Goal: Task Accomplishment & Management: Manage account settings

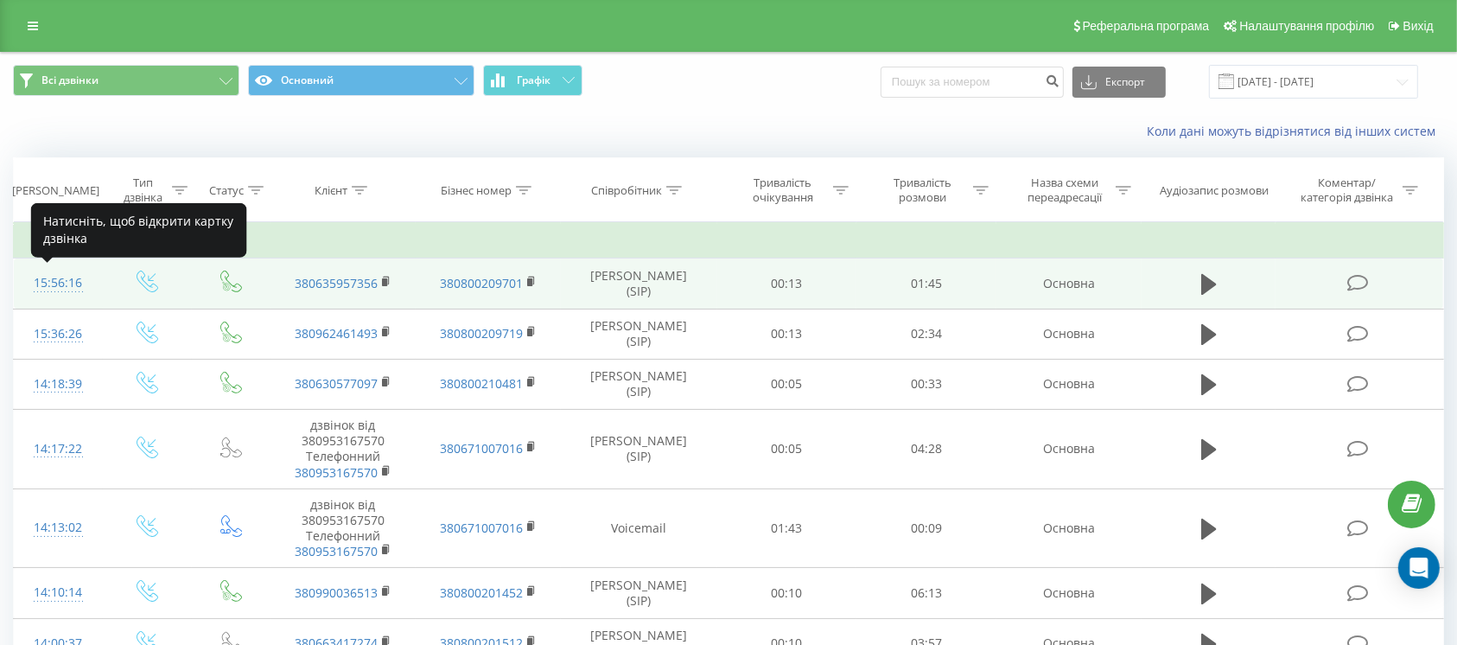
click at [58, 283] on div "15:56:16" at bounding box center [58, 283] width 54 height 34
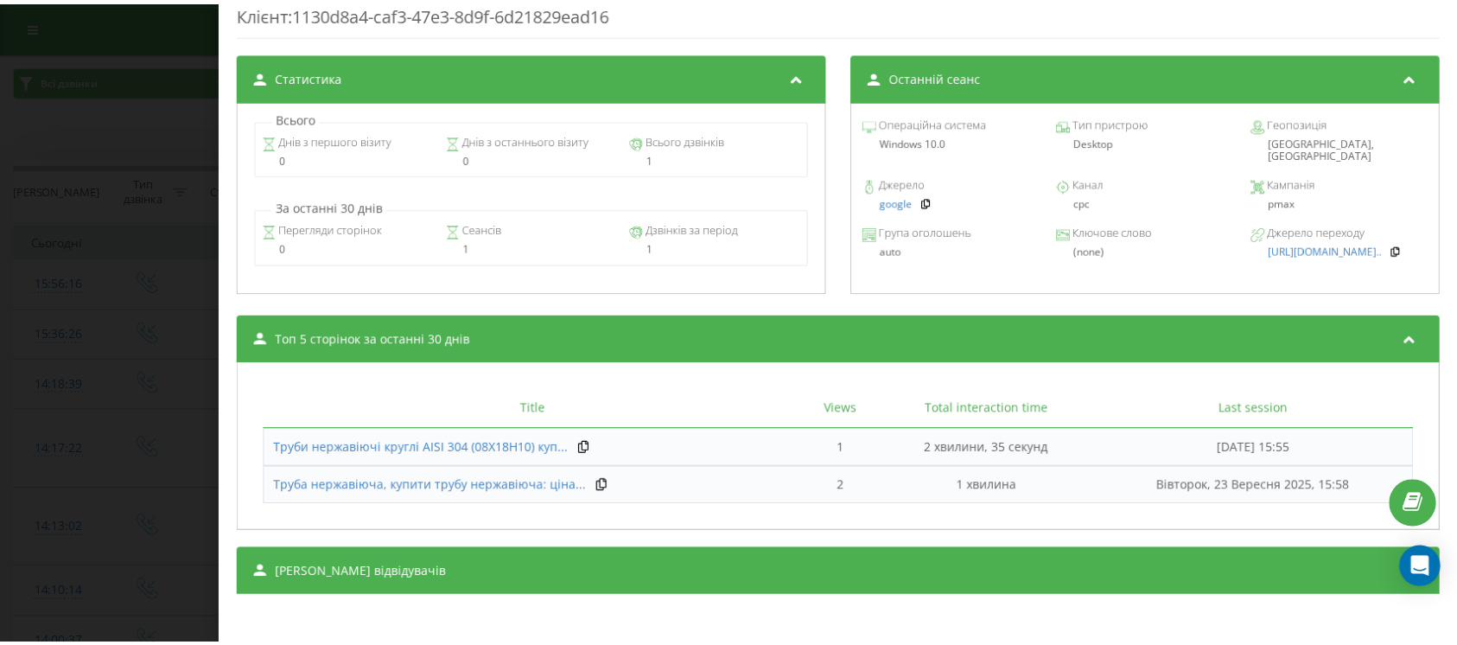
scroll to position [708, 0]
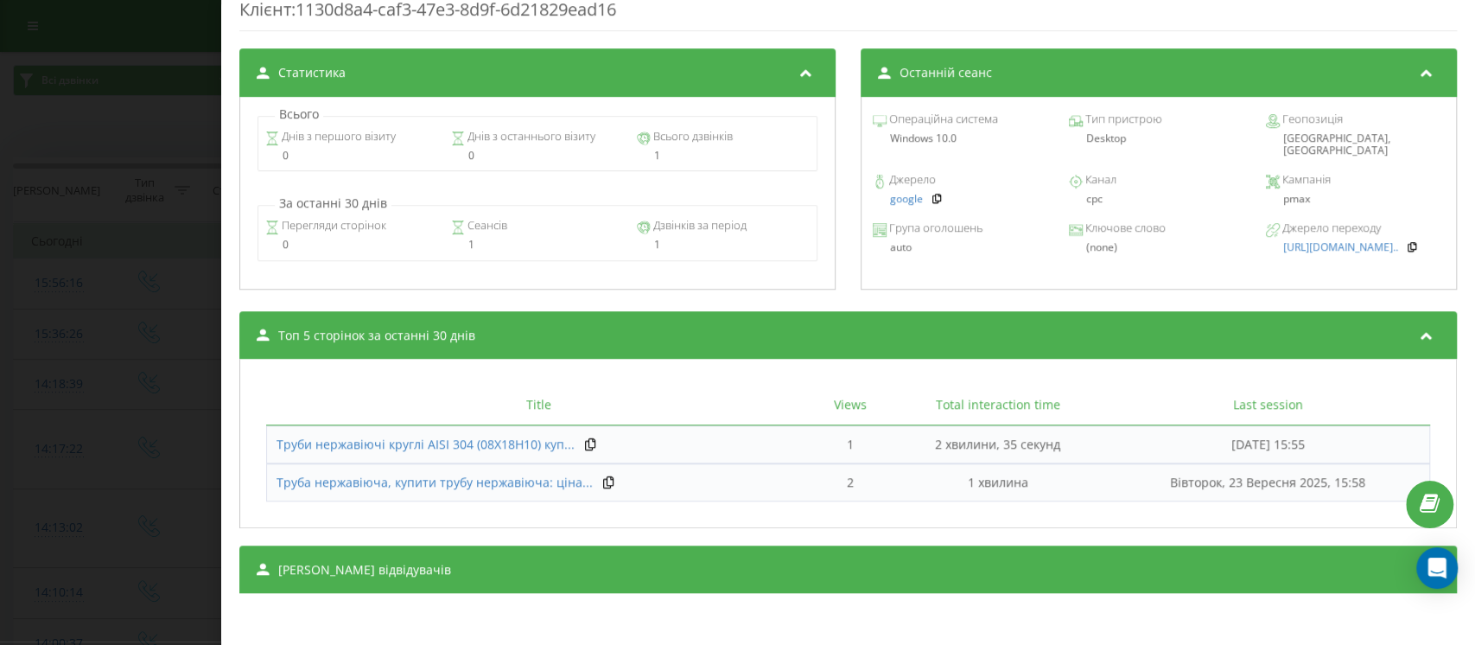
drag, startPoint x: 99, startPoint y: 494, endPoint x: 99, endPoint y: 480, distance: 13.8
click at [99, 480] on div "Дзвінок : ua12_-1758632176.7061264 1 x - 01:46 00:00 00:00 Транскрипція Для AI-…" at bounding box center [737, 322] width 1475 height 645
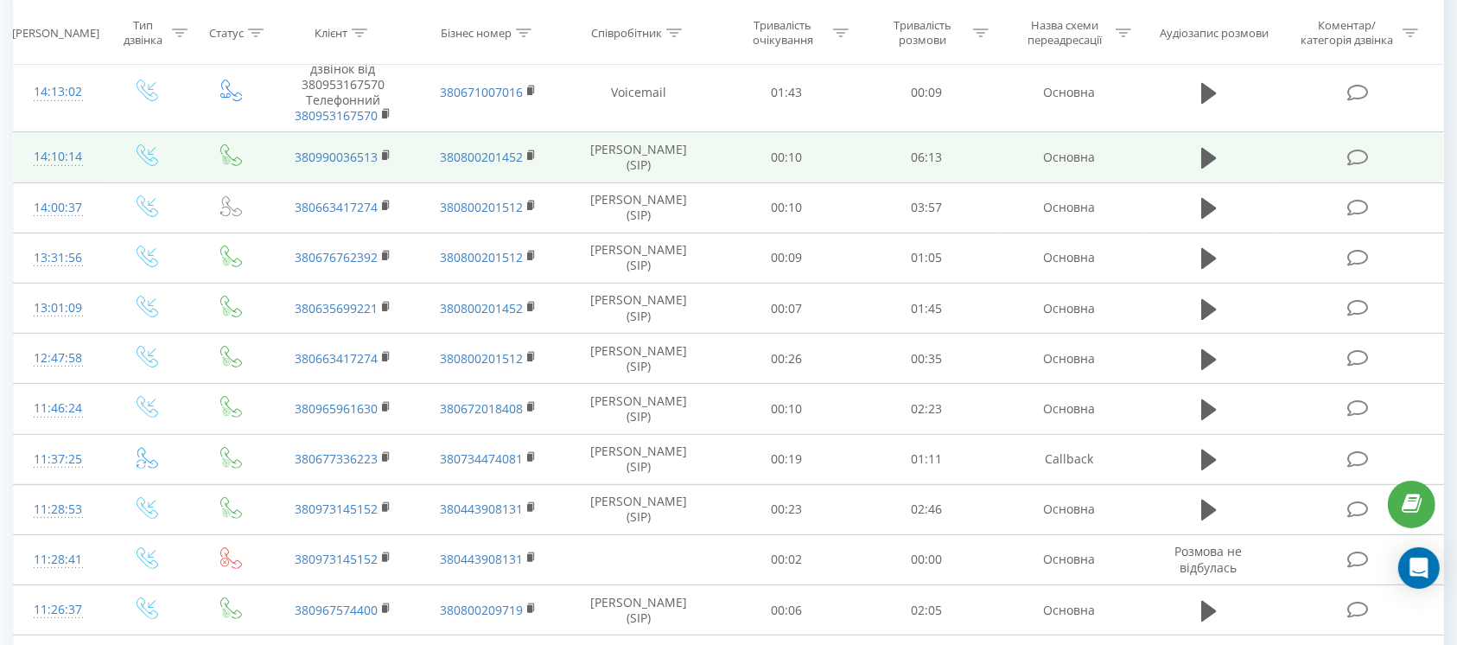
scroll to position [575, 0]
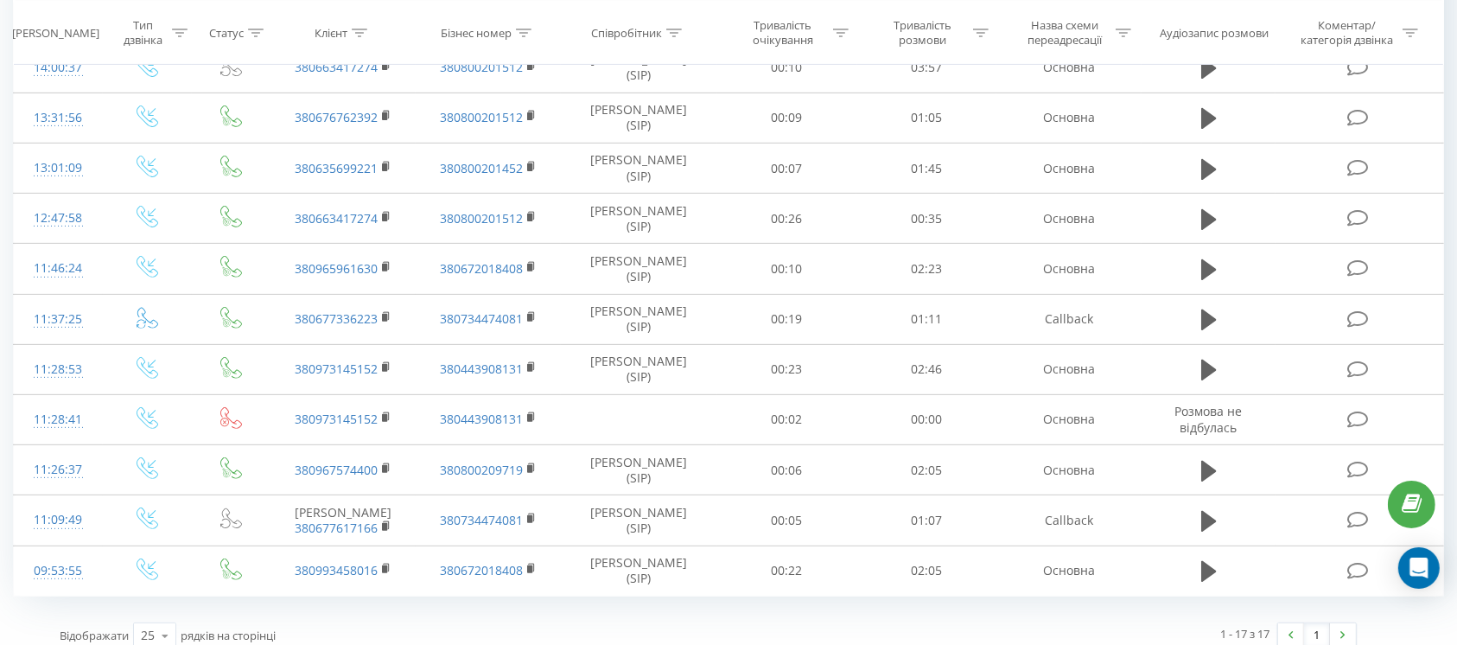
click at [0, 122] on div "Всі дзвінки Основний Графік Експорт .csv .xls .xlsx 23.09.2025 - 23.09.2025 Кол…" at bounding box center [728, 68] width 1457 height 1184
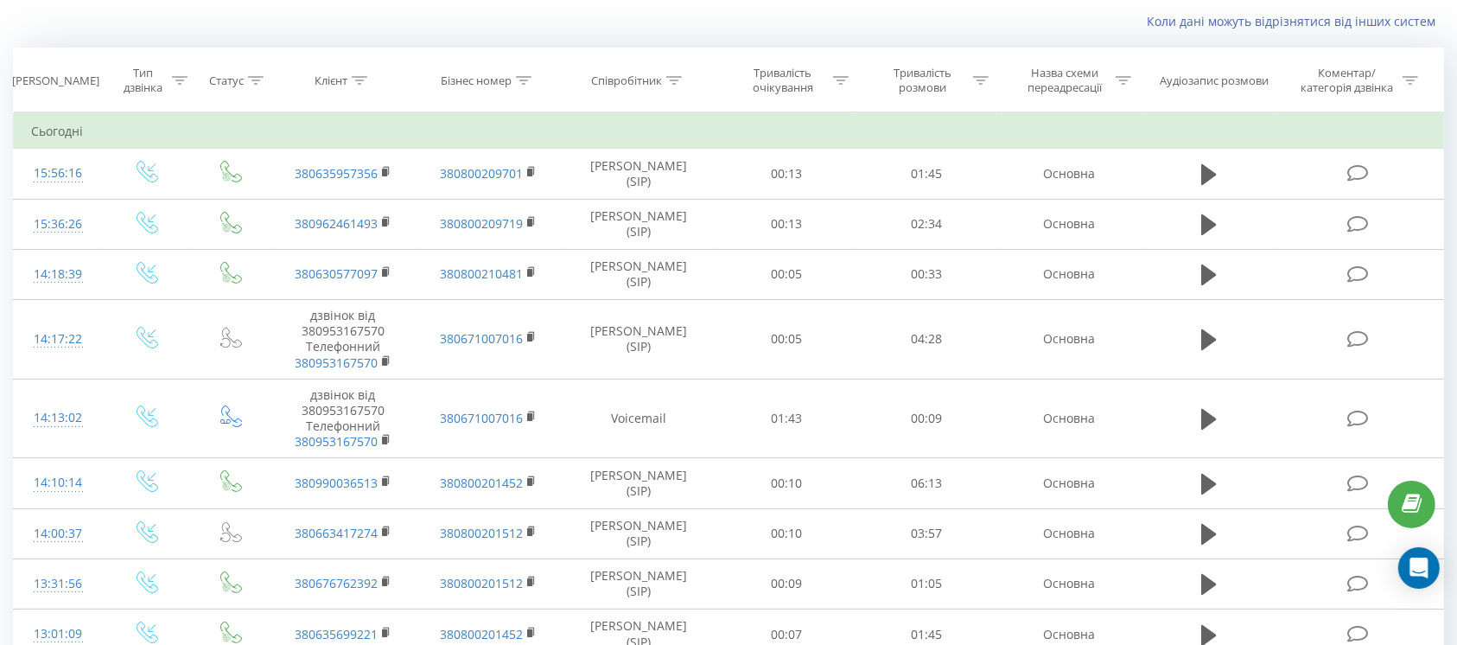
scroll to position [0, 0]
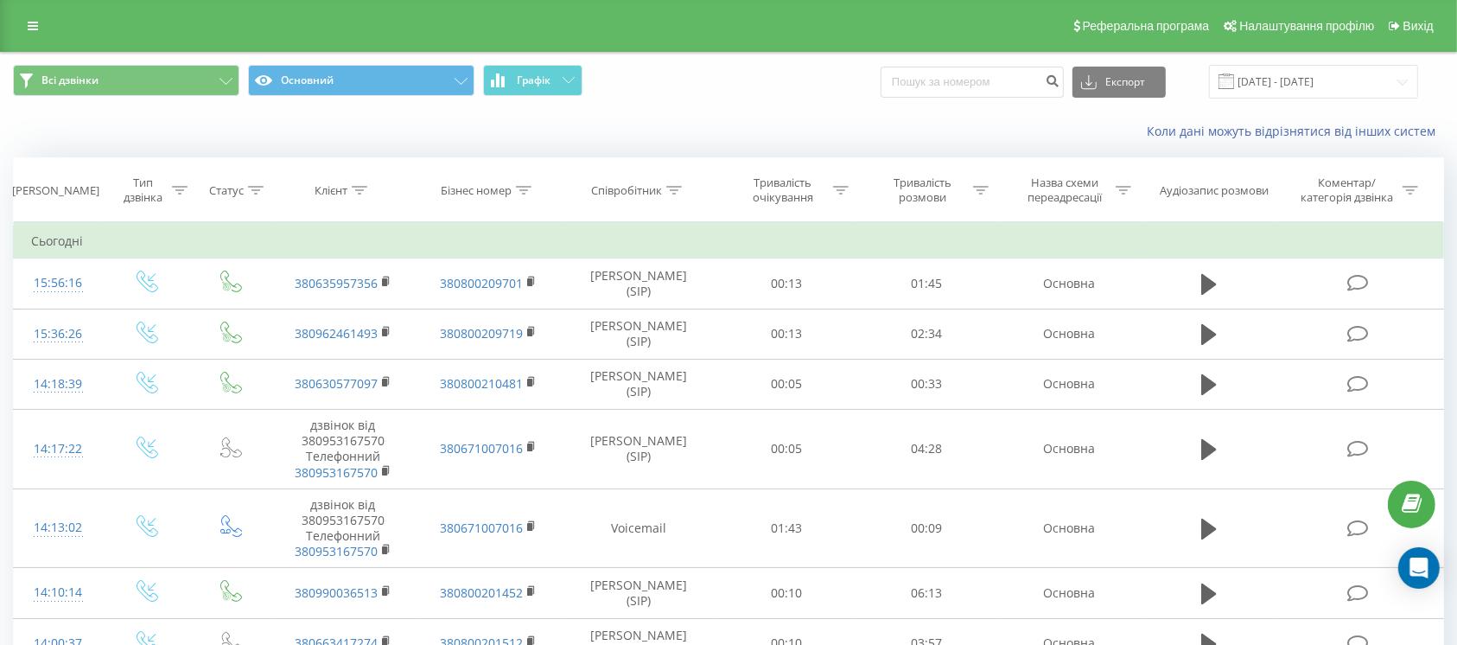
click at [48, 23] on div "Реферальна програма Налаштування профілю Вихід" at bounding box center [728, 26] width 1457 height 52
click at [44, 19] on link at bounding box center [32, 26] width 31 height 24
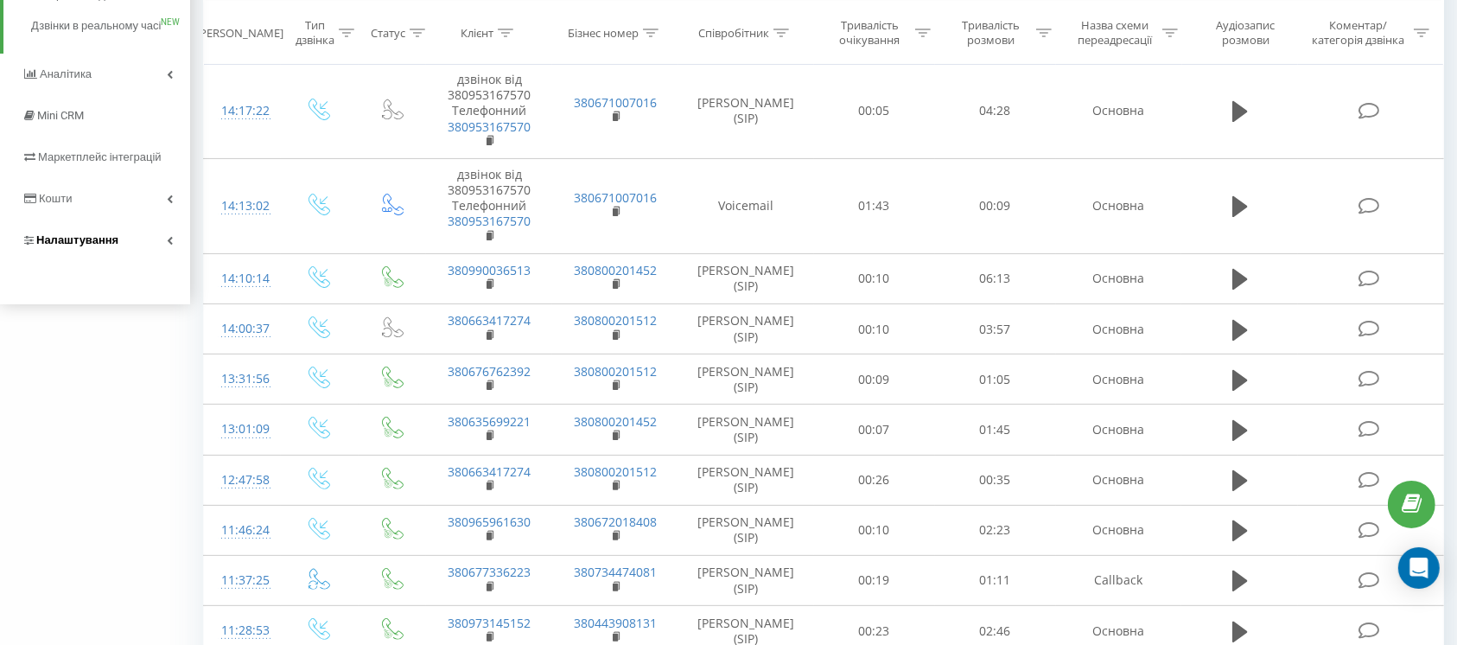
click at [78, 246] on span "Налаштування" at bounding box center [77, 239] width 82 height 13
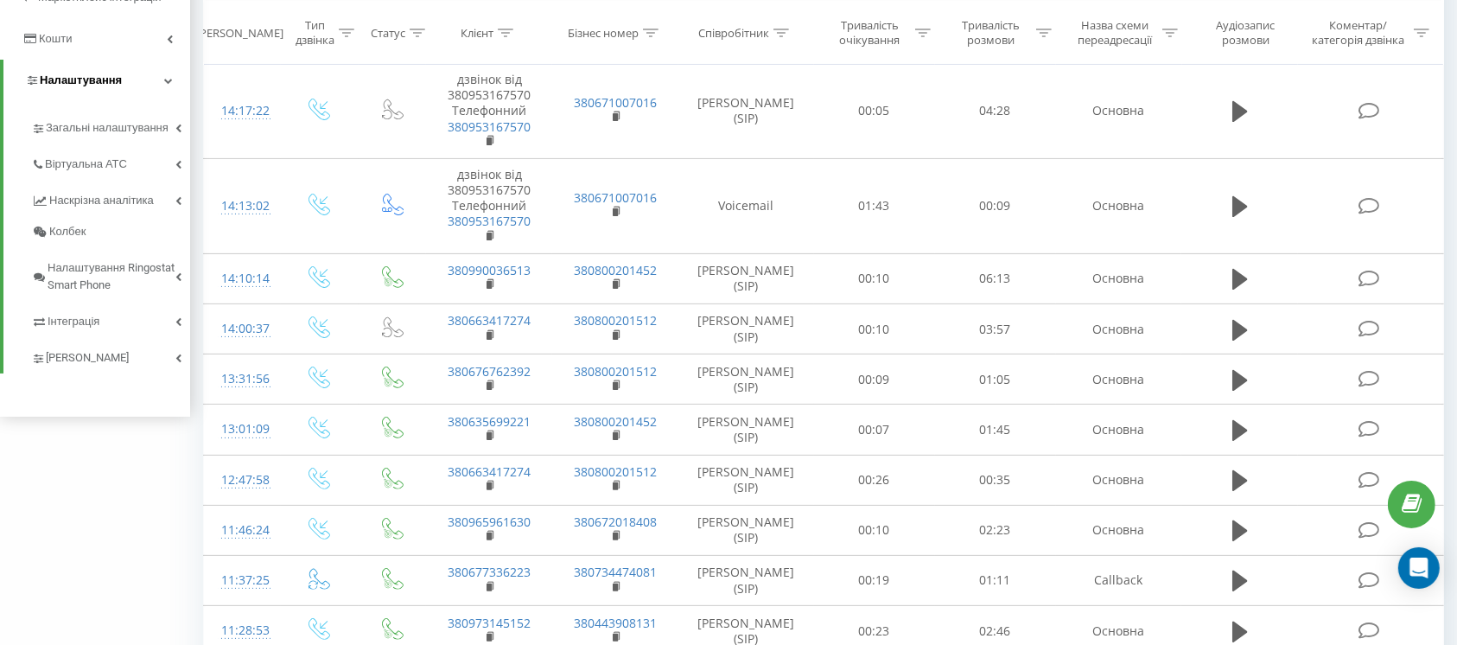
scroll to position [168, 0]
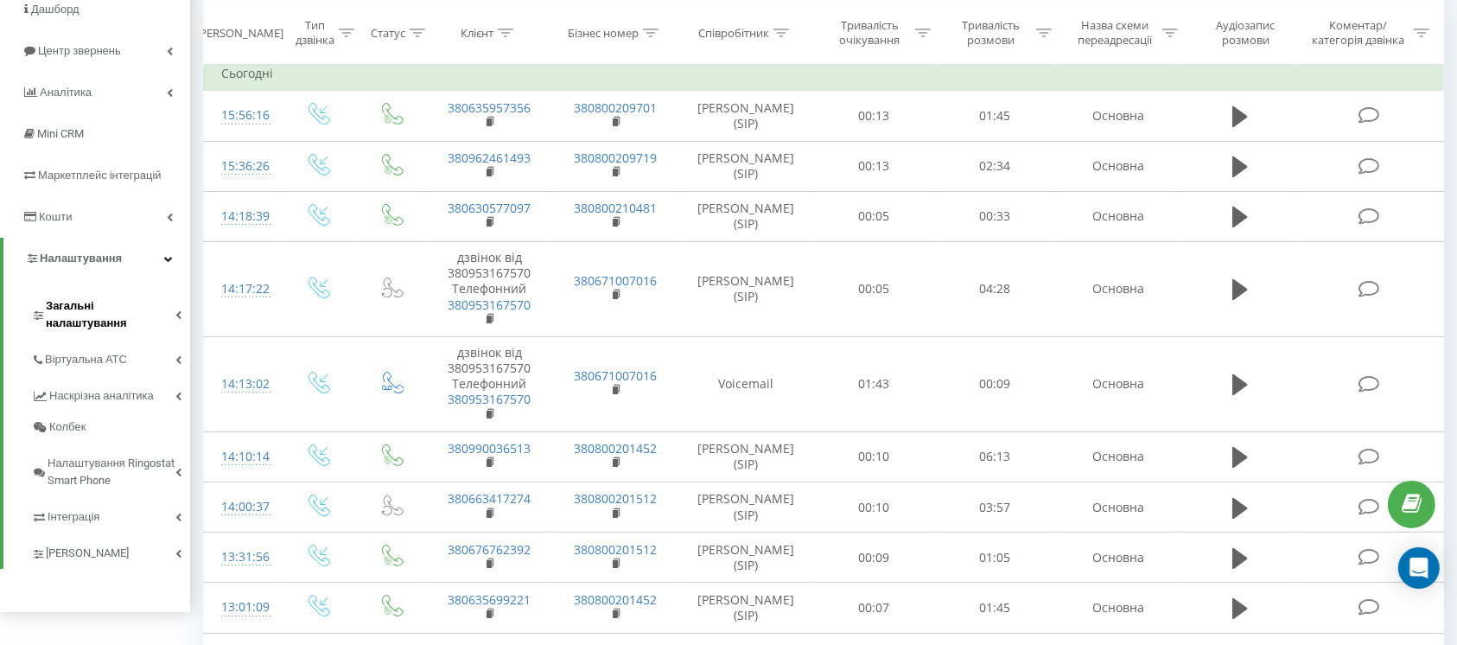
click at [124, 310] on span "Загальні налаштування" at bounding box center [111, 314] width 130 height 35
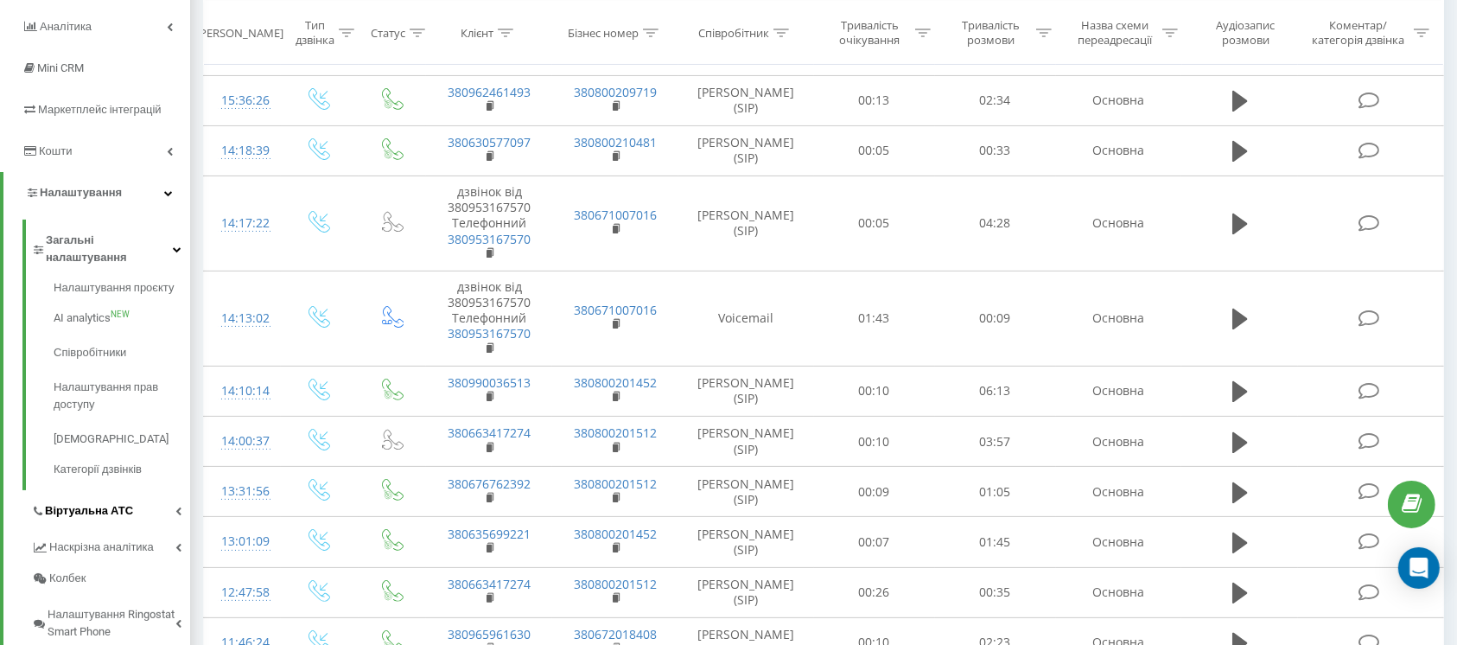
scroll to position [283, 0]
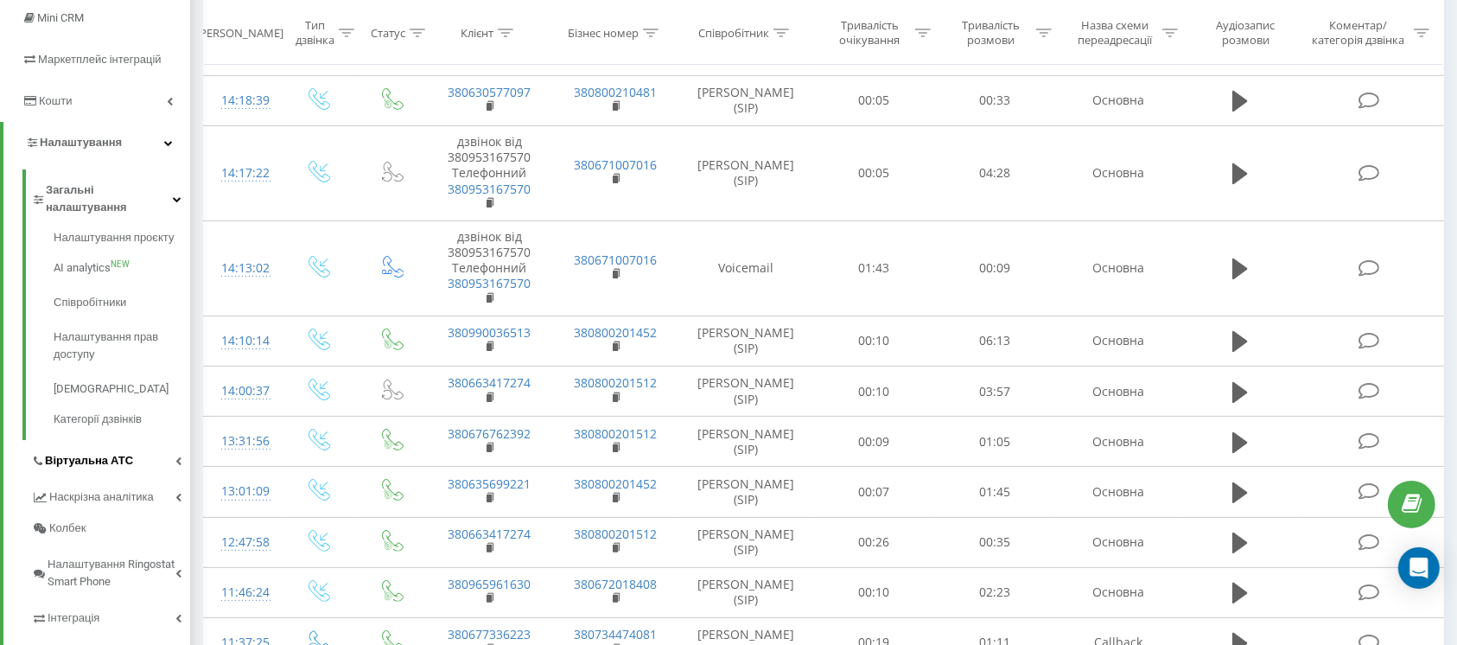
click at [83, 452] on span "Віртуальна АТС" at bounding box center [89, 460] width 88 height 17
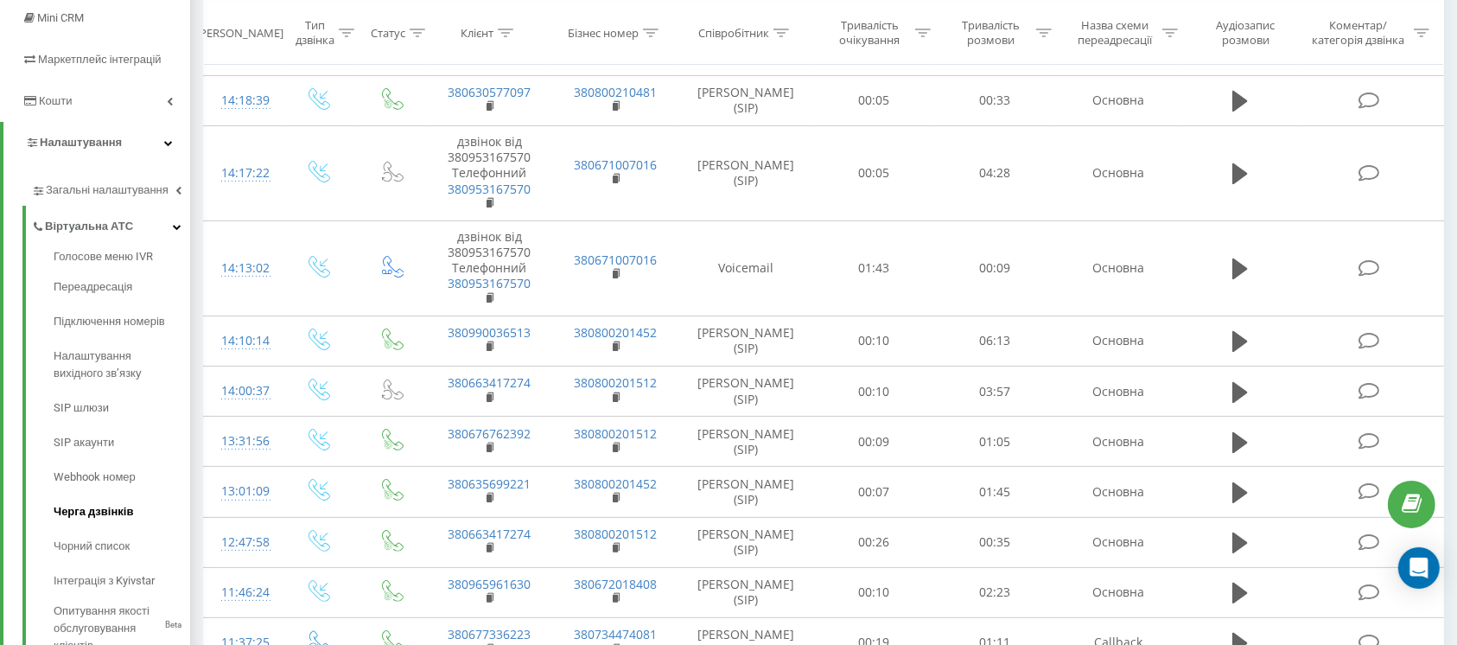
click at [94, 510] on span "Черга дзвінків" at bounding box center [93, 511] width 79 height 17
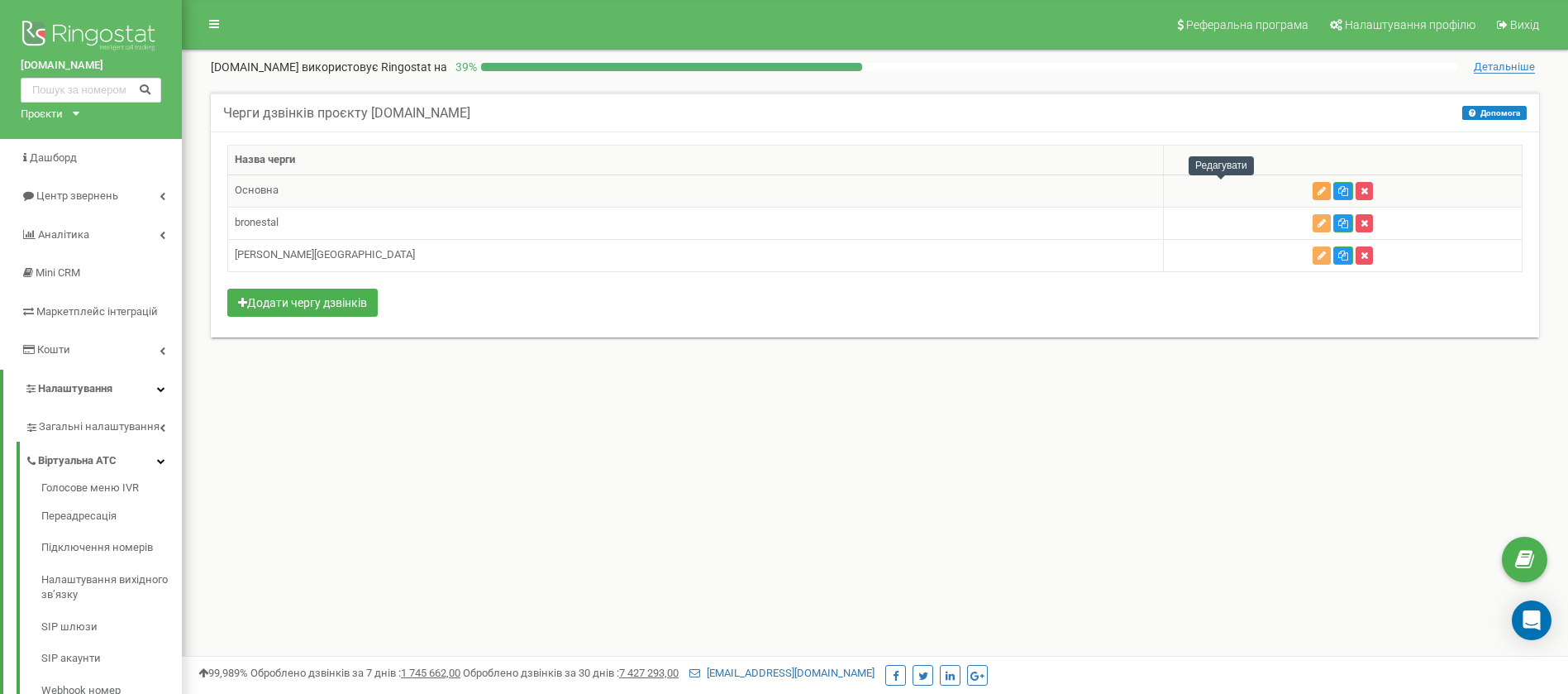
click at [1313, 186] on button "button" at bounding box center [1321, 190] width 18 height 18
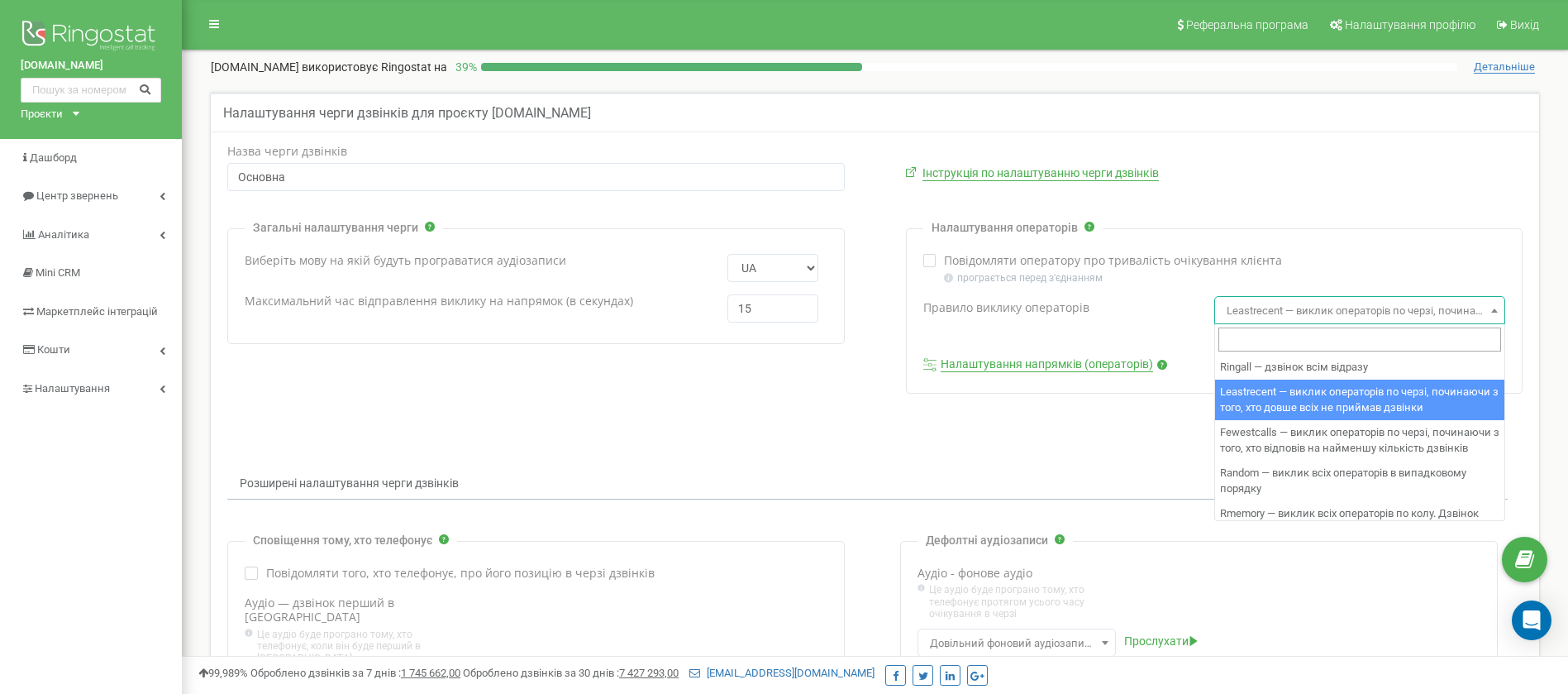
click at [1358, 307] on span "Leastrecent — виклик операторів по черзі, починаючи з того, хто довше всіх не п…" at bounding box center [1359, 311] width 279 height 23
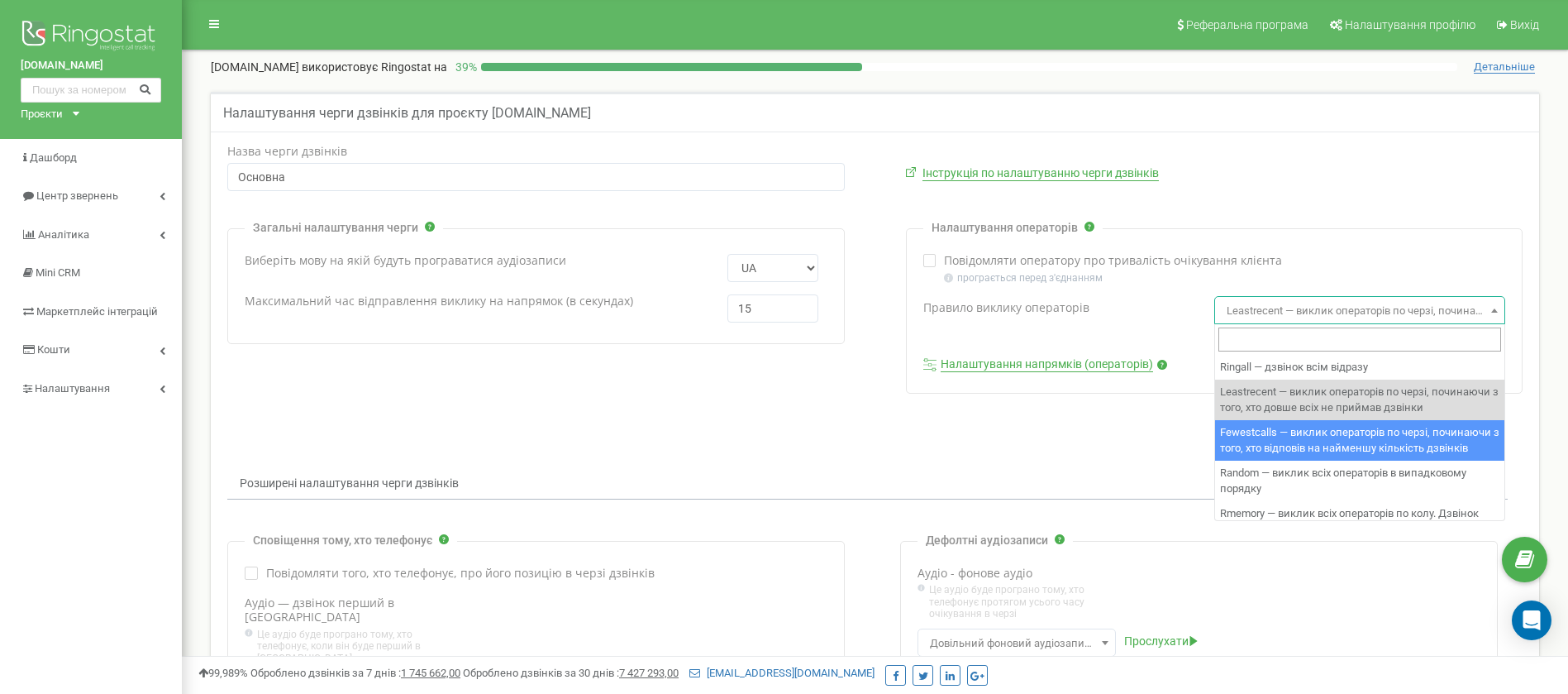
select select "fewestcalls"
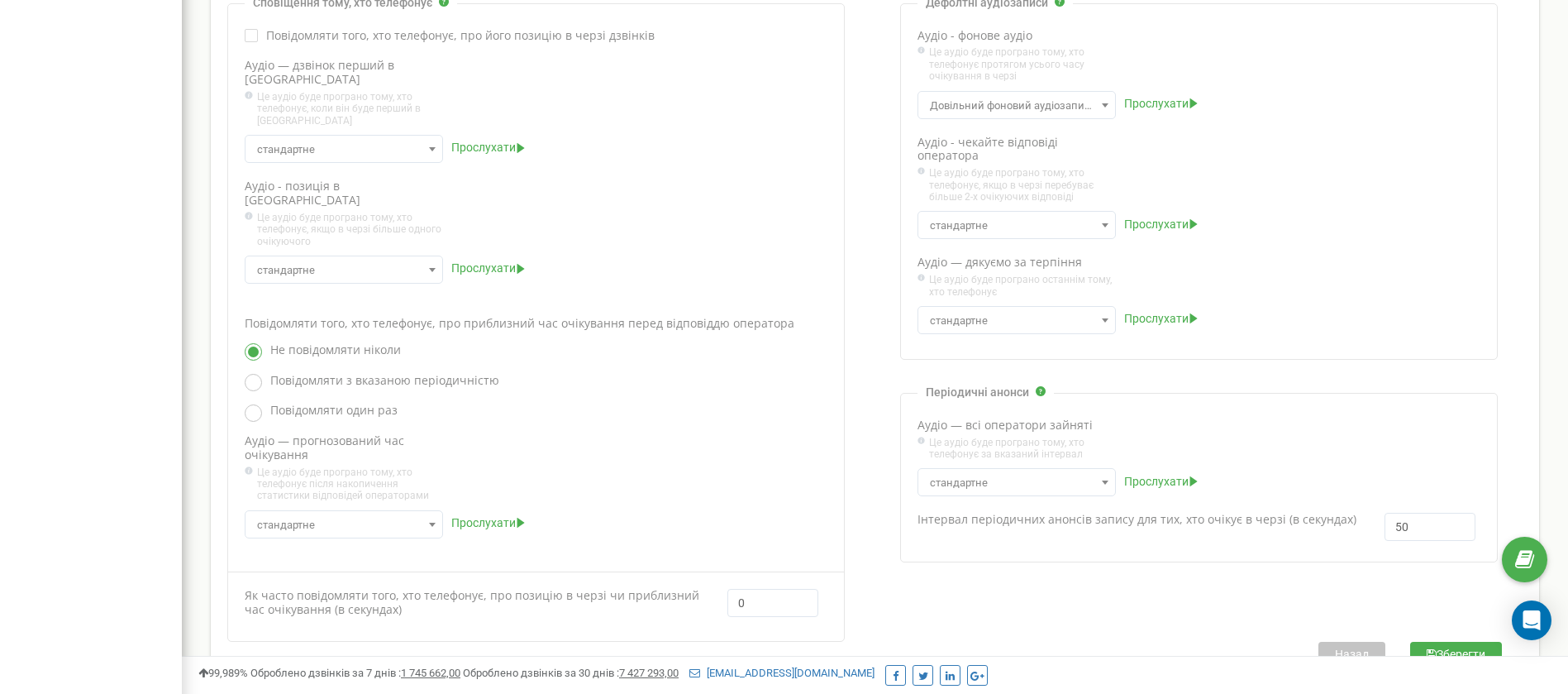
scroll to position [557, 0]
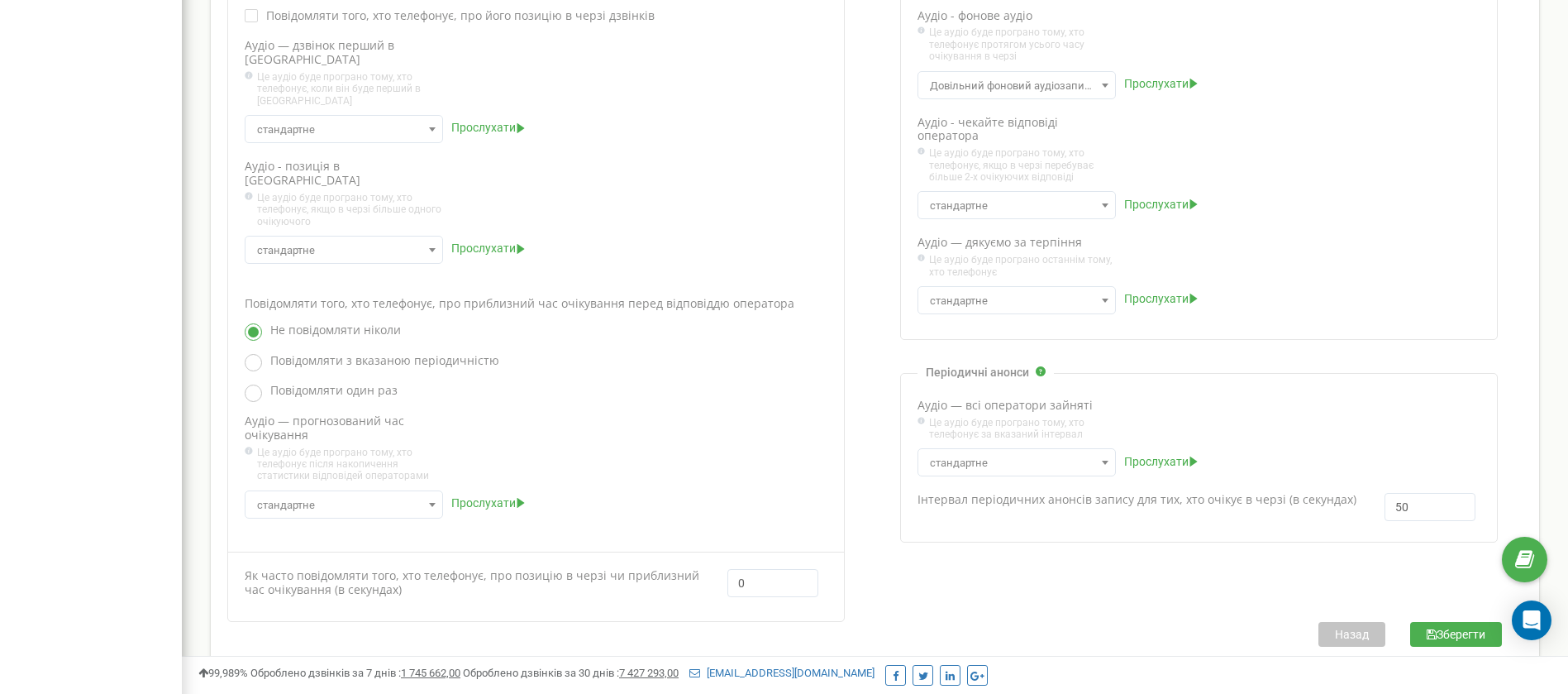
click at [1446, 622] on button "Зберегти" at bounding box center [1456, 635] width 92 height 25
click at [1449, 622] on button "Зберегти" at bounding box center [1456, 635] width 92 height 25
